Goal: Task Accomplishment & Management: Use online tool/utility

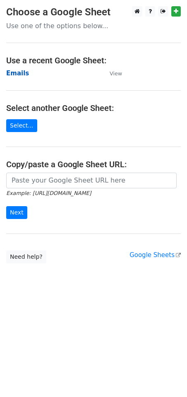
click at [12, 72] on strong "Emails" at bounding box center [17, 73] width 23 height 7
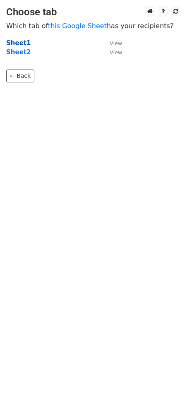
click at [22, 43] on strong "Sheet1" at bounding box center [18, 42] width 24 height 7
